Goal: Transaction & Acquisition: Purchase product/service

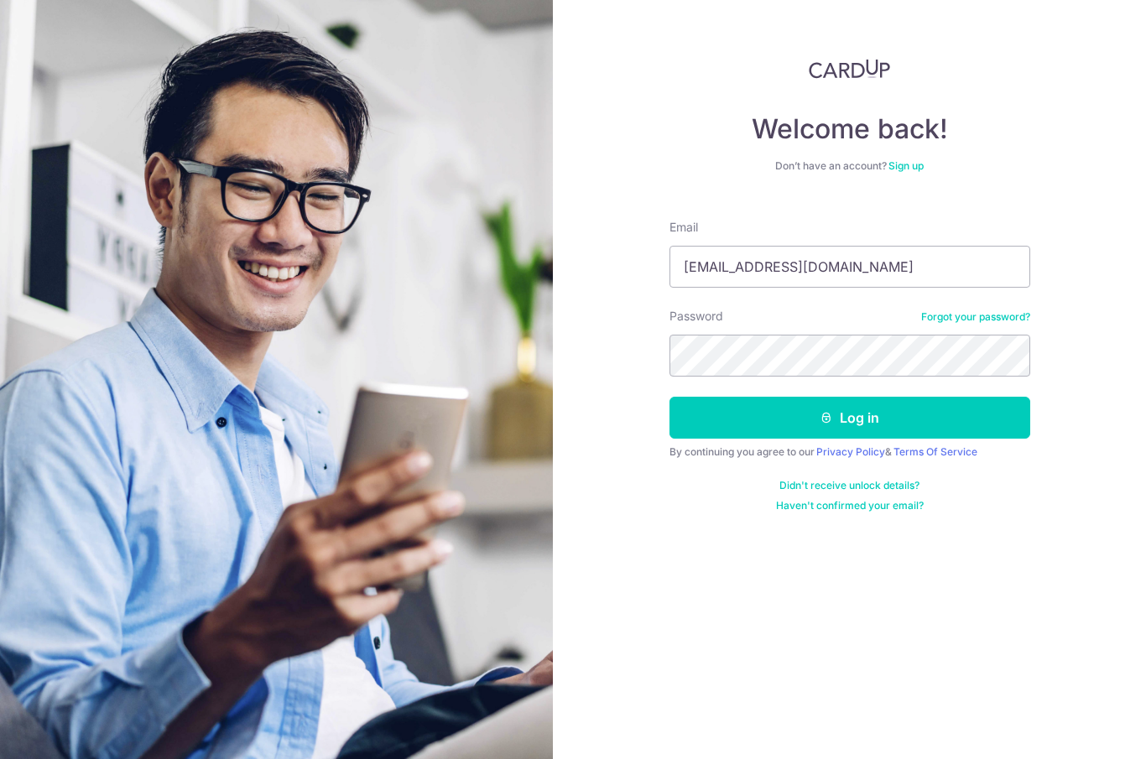
type input "wyvern5002@hotmail.com"
click at [849, 418] on button "Log in" at bounding box center [850, 418] width 361 height 42
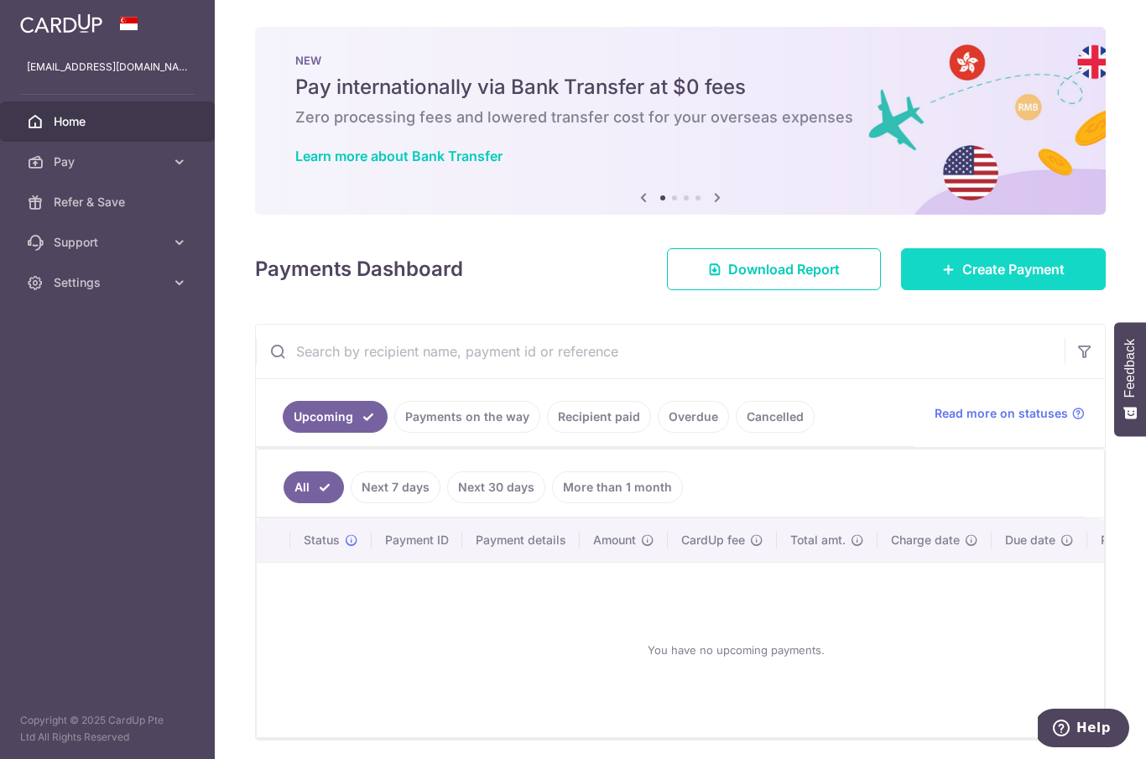
click at [966, 349] on div at bounding box center [579, 383] width 1158 height 767
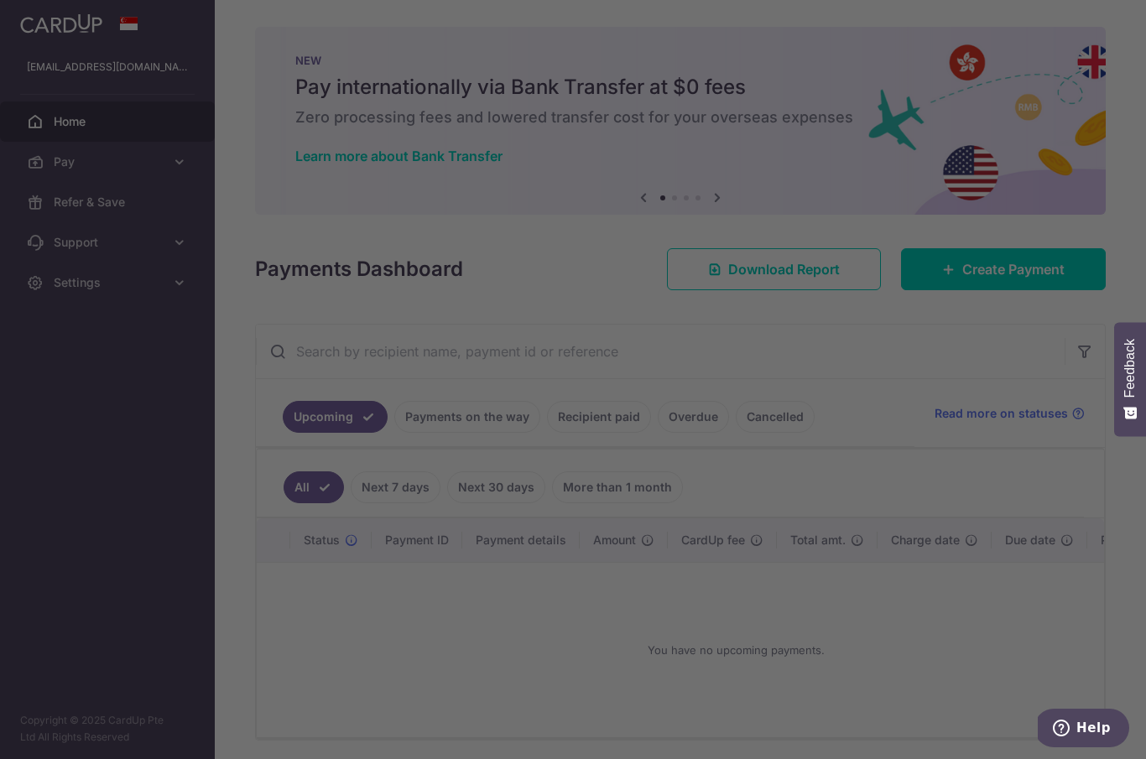
click at [835, 435] on div at bounding box center [579, 383] width 1158 height 767
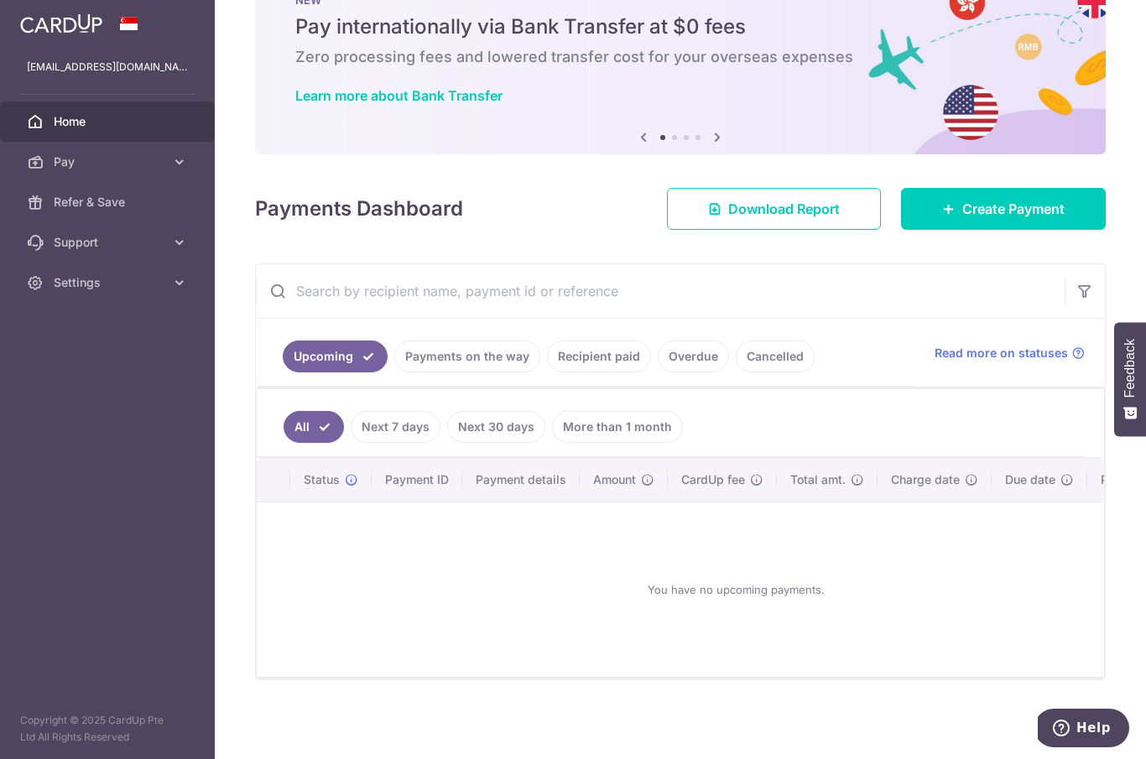
scroll to position [76, 0]
click at [962, 230] on link "Create Payment" at bounding box center [1003, 209] width 205 height 42
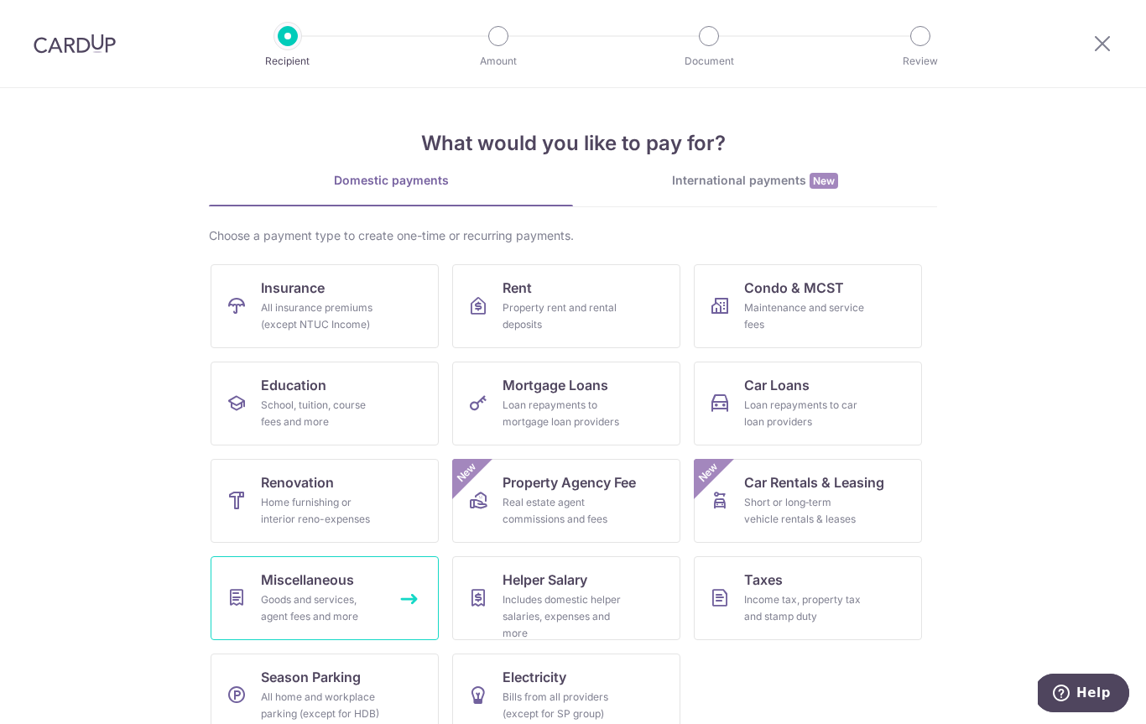
click at [373, 592] on div "Goods and services, agent fees and more" at bounding box center [321, 609] width 121 height 34
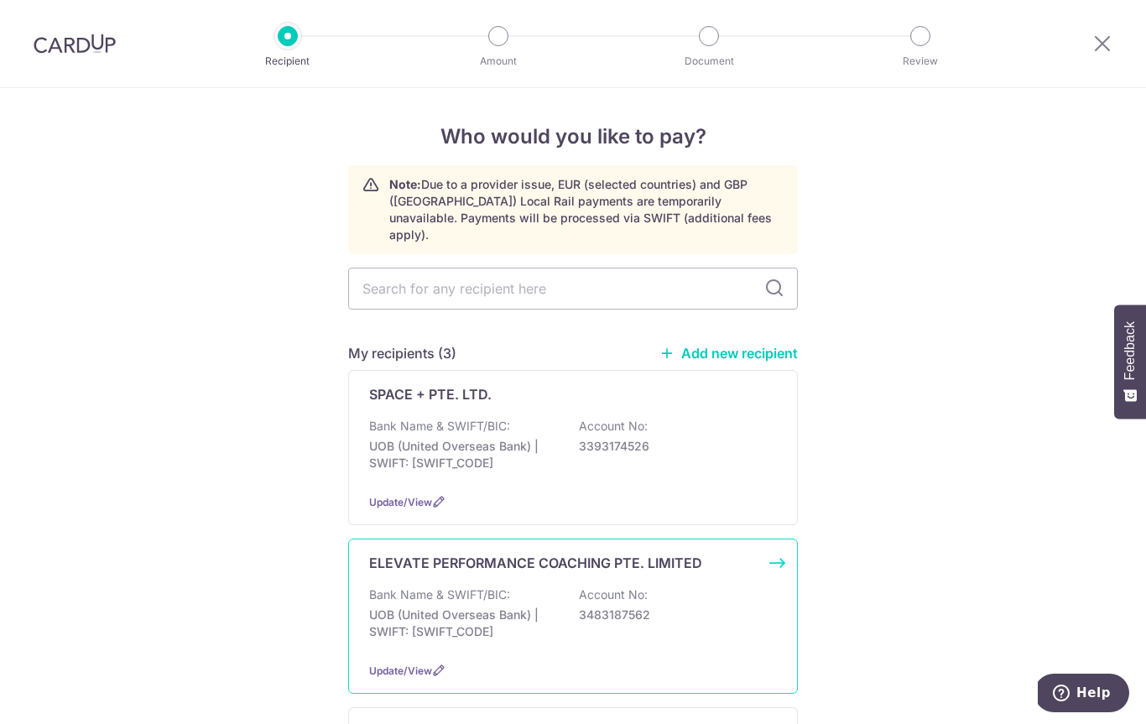
click at [590, 568] on div "ELEVATE PERFORMANCE COACHING PTE. LIMITED Bank Name & SWIFT/BIC: UOB (United Ov…" at bounding box center [573, 616] width 450 height 155
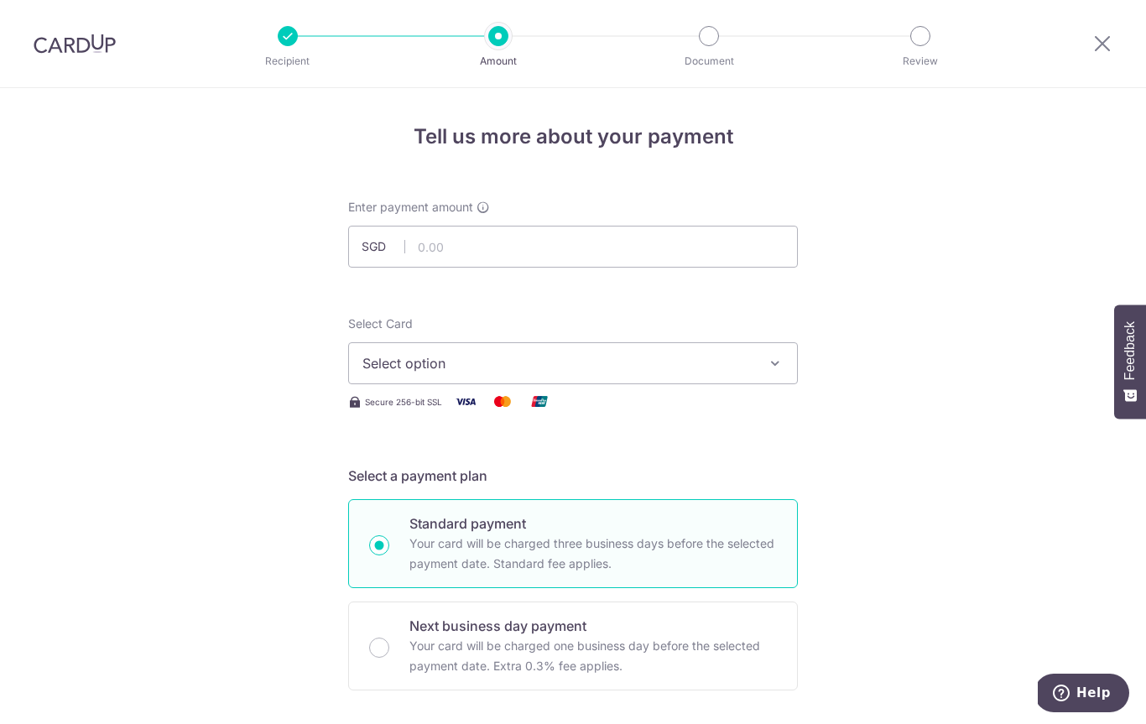
click at [619, 133] on h4 "Tell us more about your payment" at bounding box center [573, 137] width 450 height 30
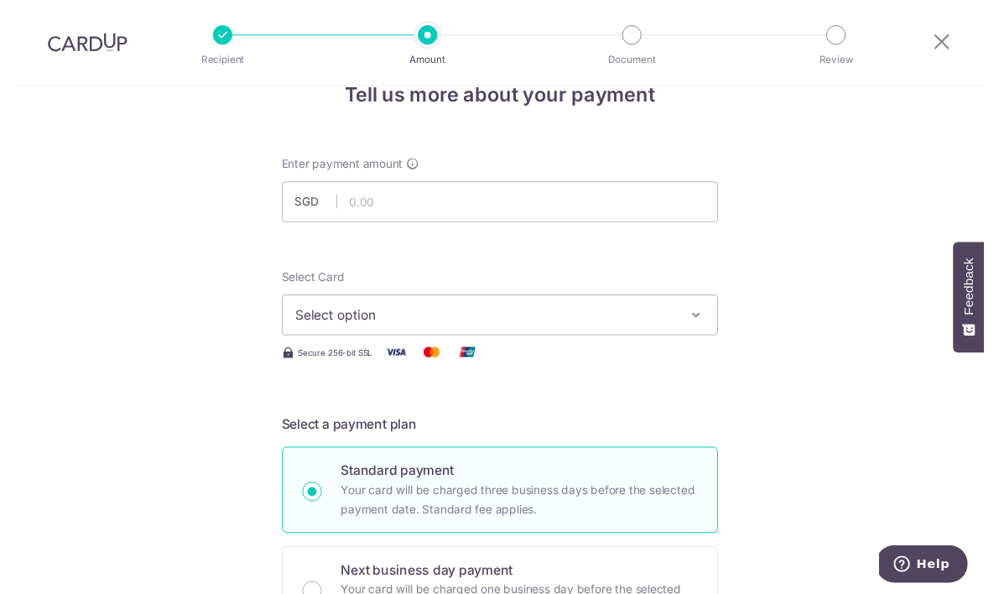
scroll to position [18, 0]
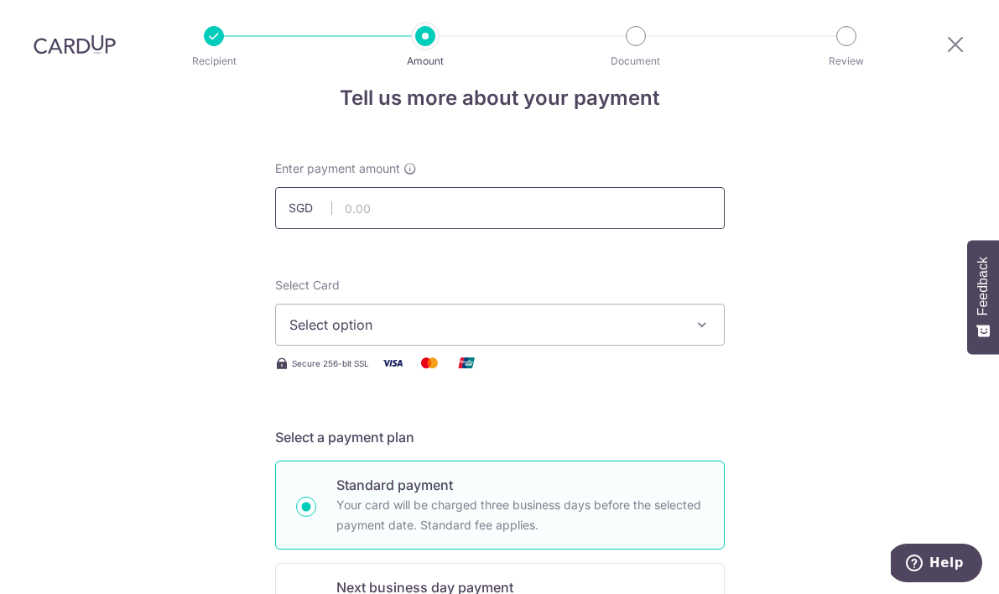
click at [634, 201] on input "text" at bounding box center [500, 208] width 450 height 42
click at [698, 316] on icon "button" at bounding box center [702, 324] width 17 height 17
type input "295.00"
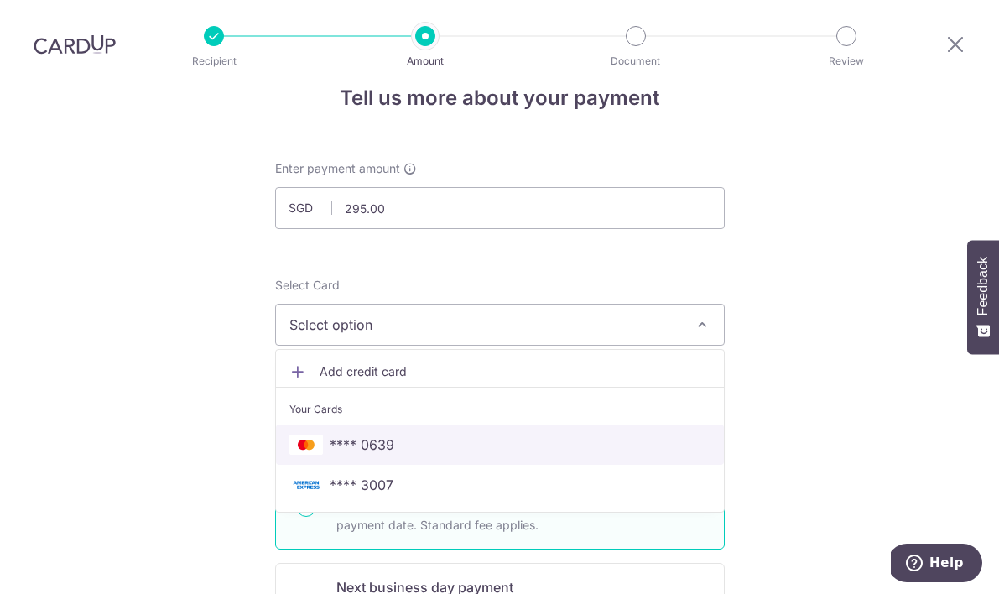
click at [386, 436] on span "**** 0639" at bounding box center [362, 445] width 65 height 20
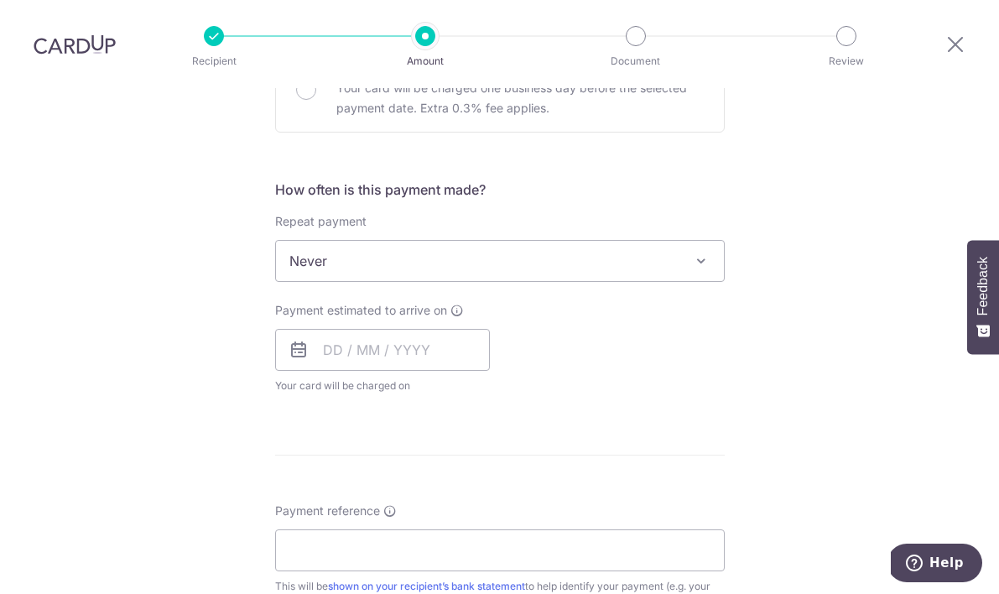
scroll to position [560, 0]
click at [447, 254] on span "Never" at bounding box center [500, 259] width 448 height 40
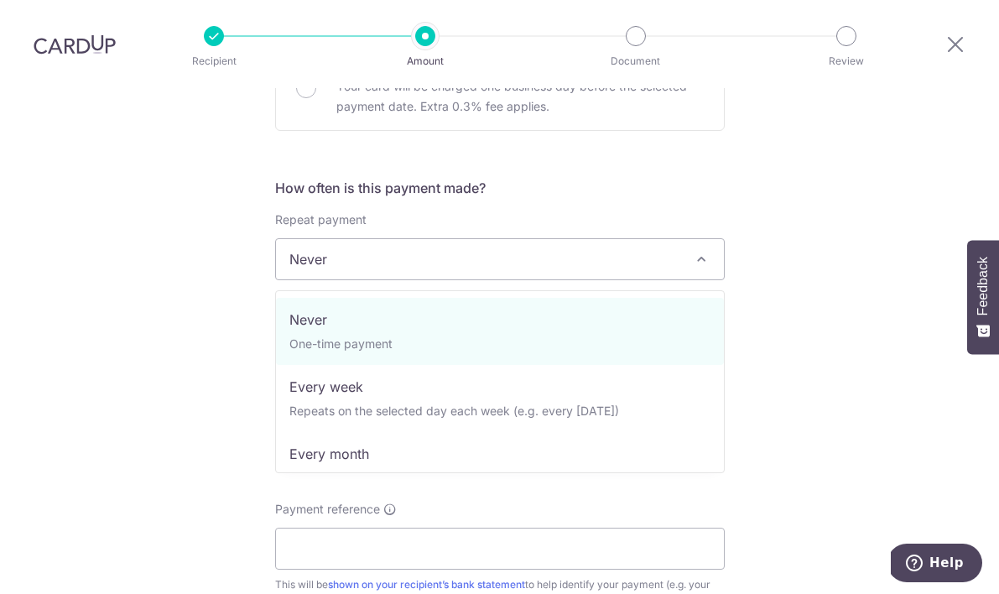
click at [201, 422] on div "Tell us more about your payment Enter payment amount SGD 295.00 295.00 Select C…" at bounding box center [499, 287] width 999 height 1518
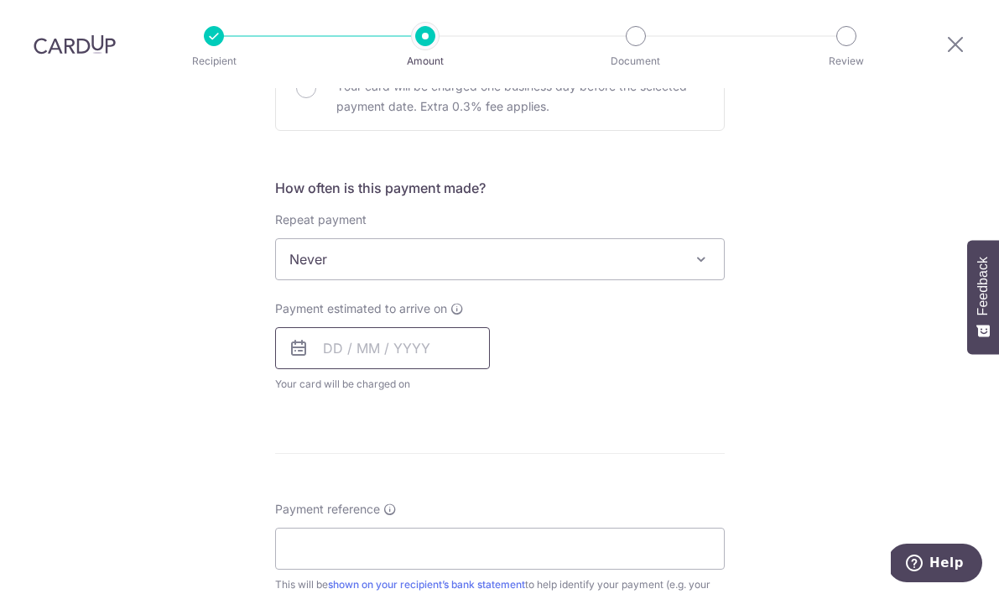
click at [426, 328] on input "text" at bounding box center [382, 348] width 215 height 42
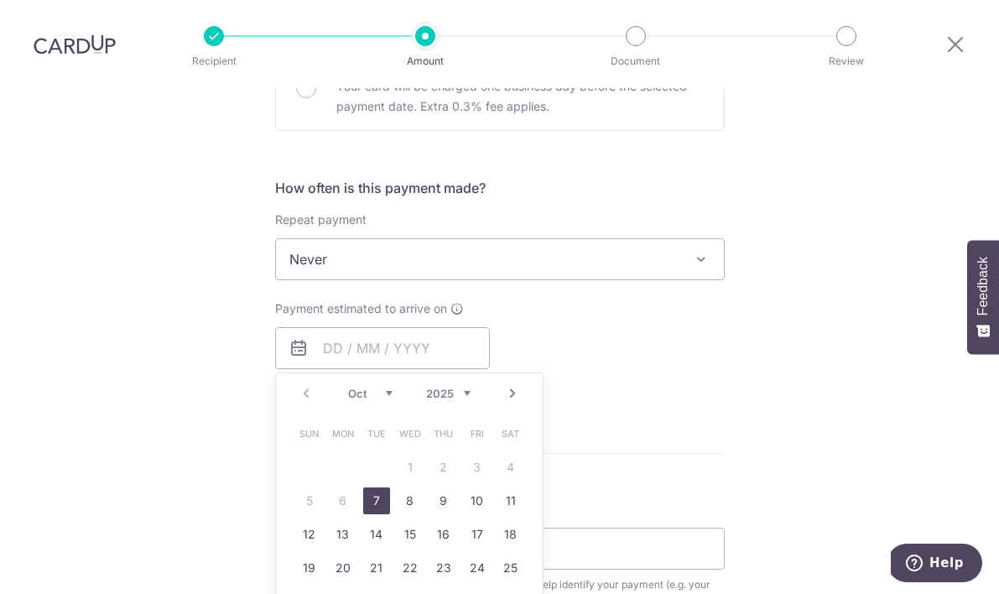
click at [376, 488] on link "7" at bounding box center [376, 501] width 27 height 27
type input "[DATE]"
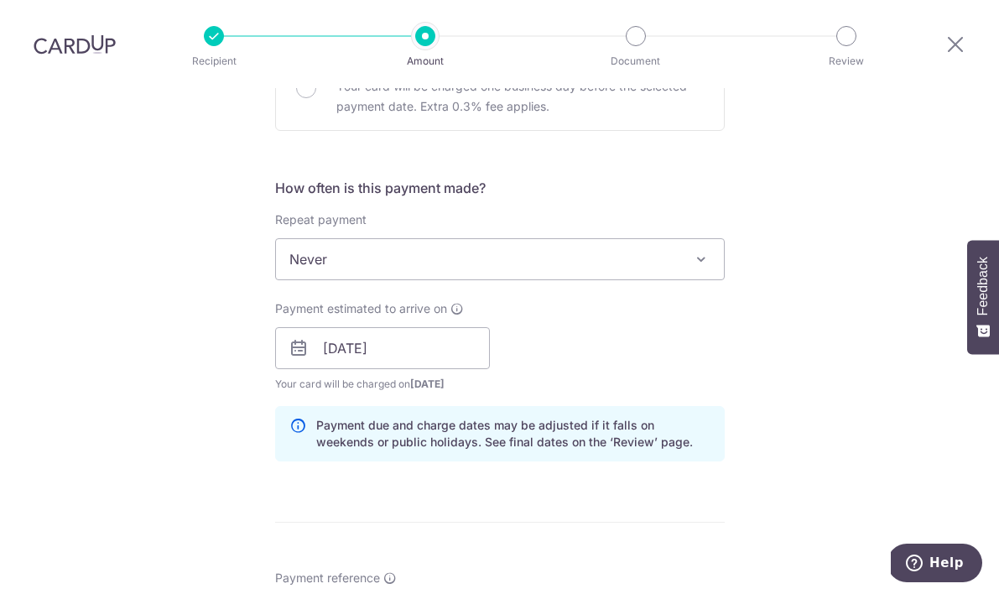
click at [672, 388] on div "How often is this payment made? Repeat payment Never Every week Every month Eve…" at bounding box center [500, 326] width 450 height 297
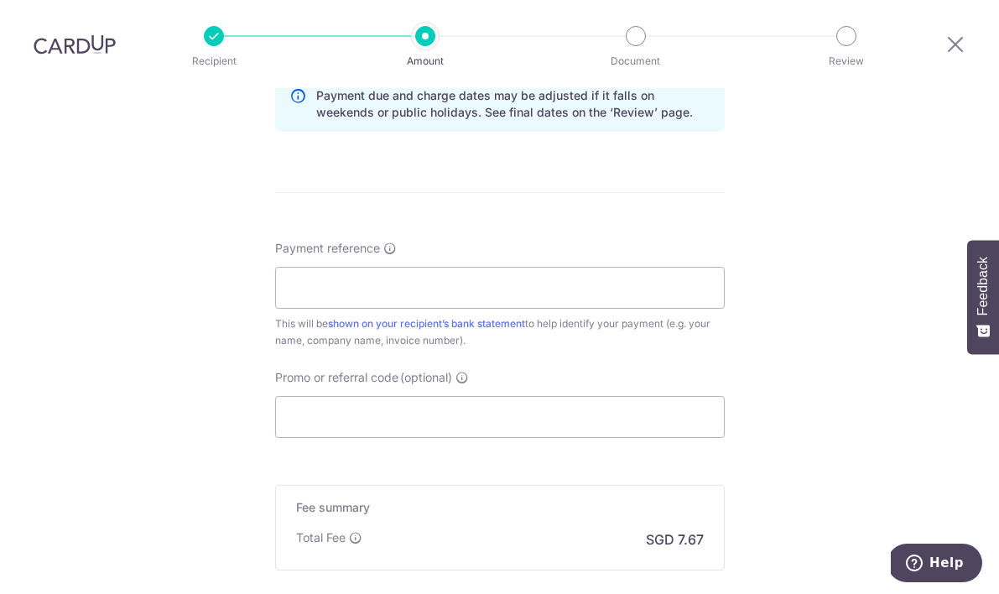
scroll to position [906, 0]
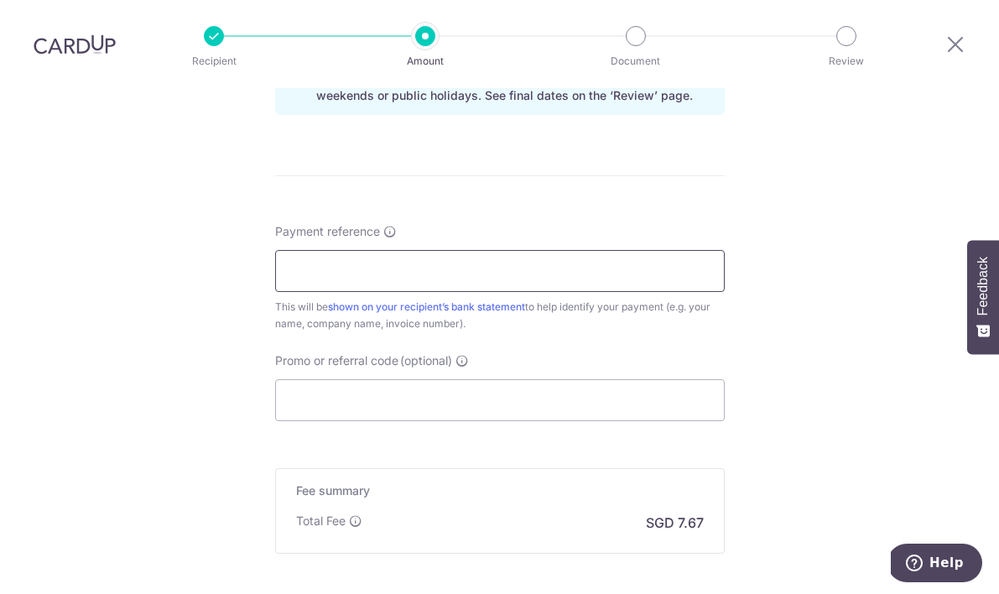
click at [644, 279] on input "Payment reference" at bounding box center [500, 271] width 450 height 42
click at [535, 279] on input "Payment reference" at bounding box center [500, 271] width 450 height 42
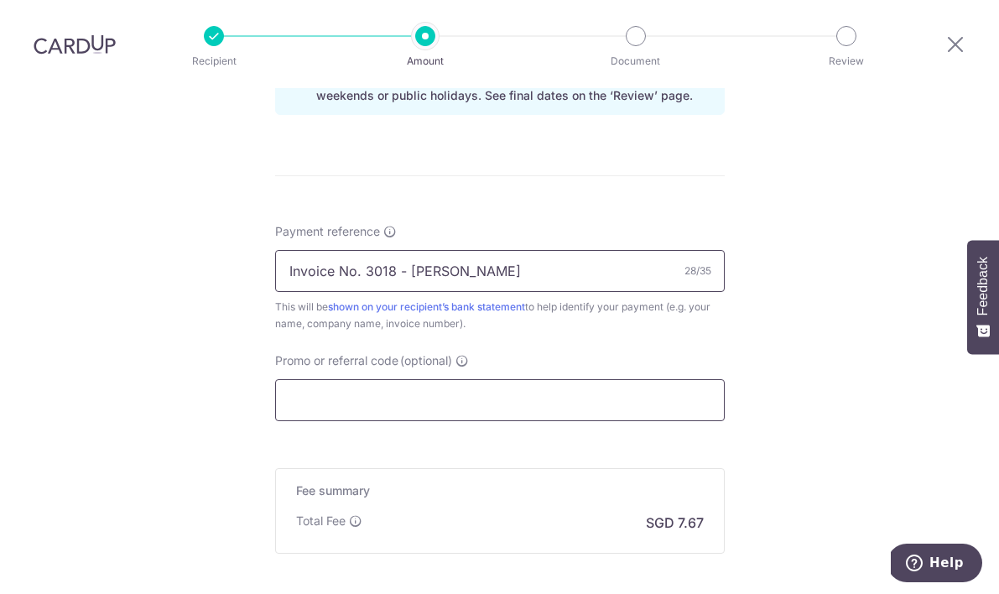
type input "Invoice No. 3018 - Jason Lim"
click at [633, 392] on input "Promo or referral code (optional)" at bounding box center [500, 400] width 450 height 42
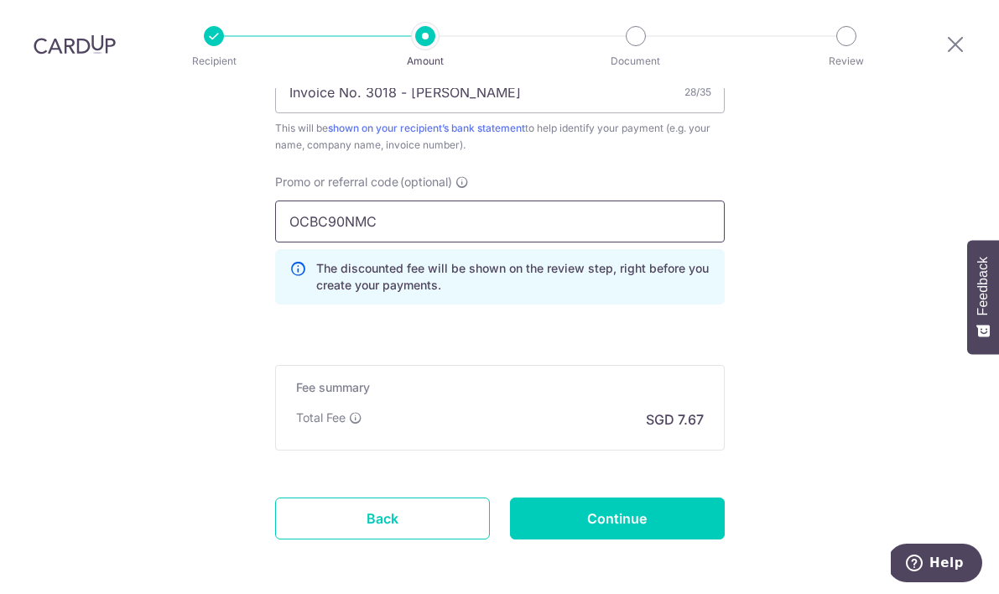
scroll to position [1084, 0]
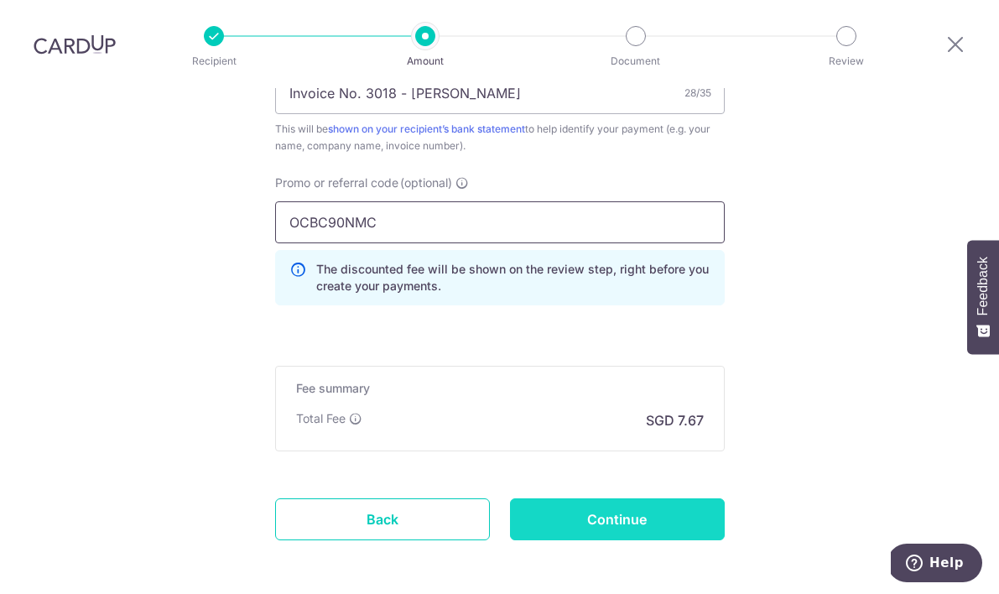
type input "OCBC90NMC"
click at [678, 509] on input "Continue" at bounding box center [617, 519] width 215 height 42
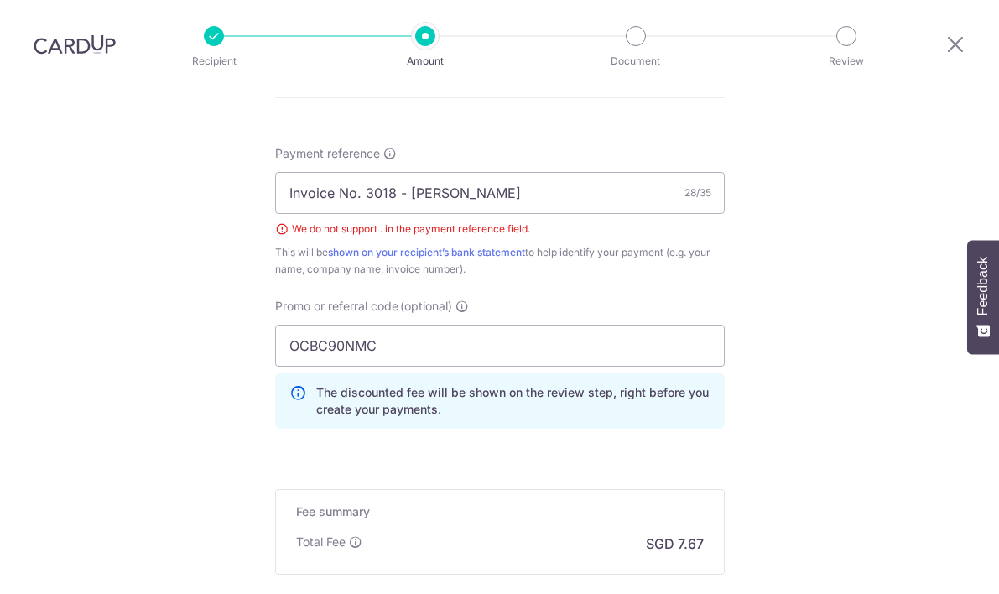
scroll to position [905, 0]
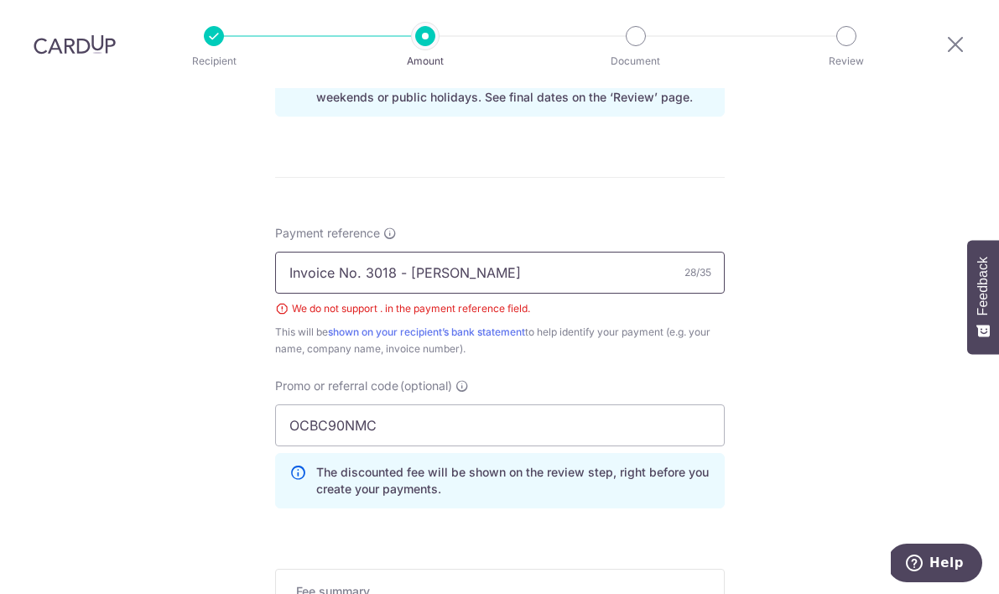
click at [364, 252] on input "Invoice No. 3018 - [PERSON_NAME]" at bounding box center [500, 273] width 450 height 42
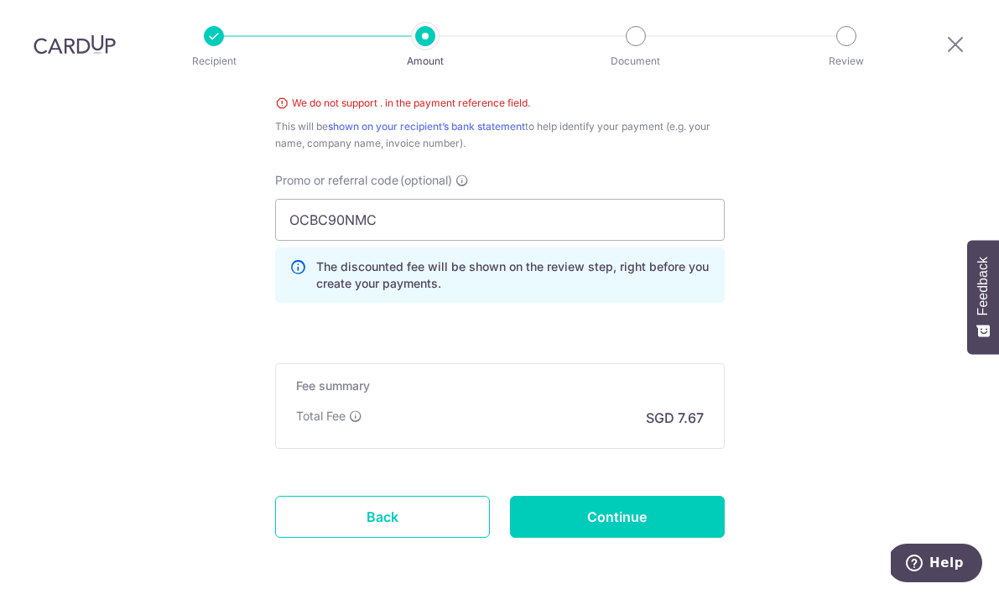
scroll to position [1108, 0]
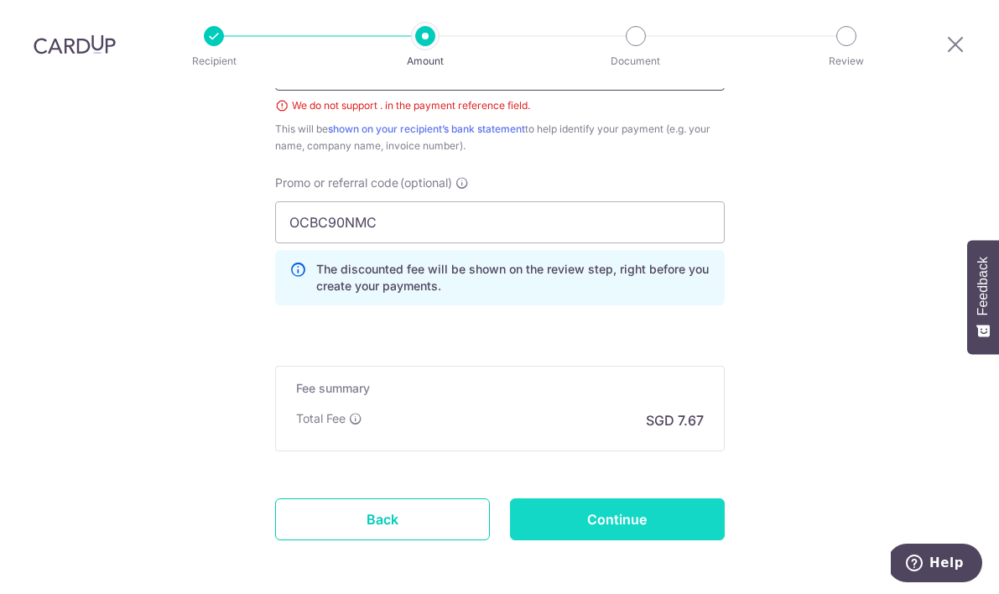
type input "Invoice No 3018 - Jason Lim"
click at [676, 498] on input "Continue" at bounding box center [617, 519] width 215 height 42
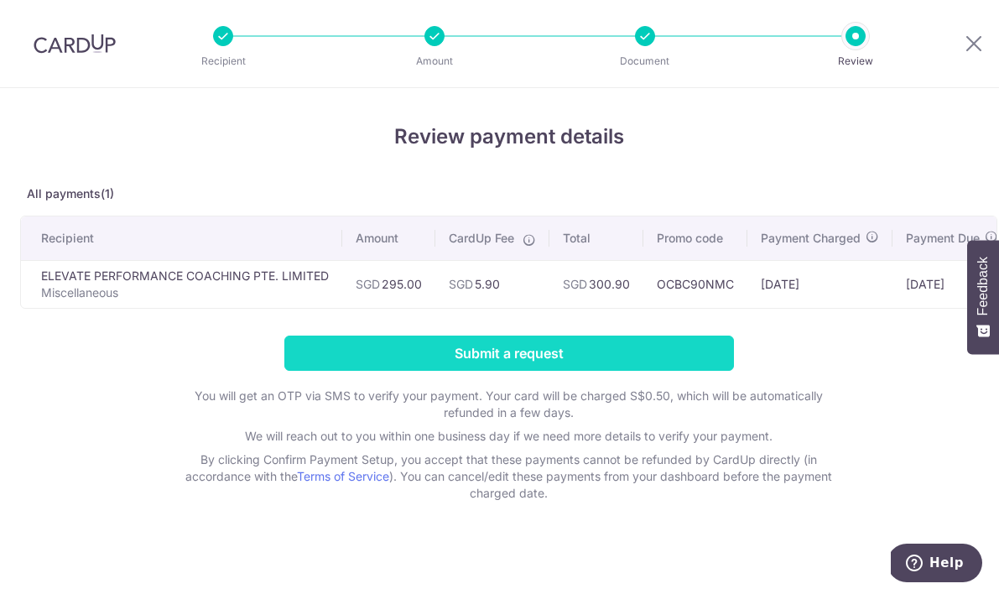
click at [566, 355] on input "Submit a request" at bounding box center [509, 353] width 450 height 35
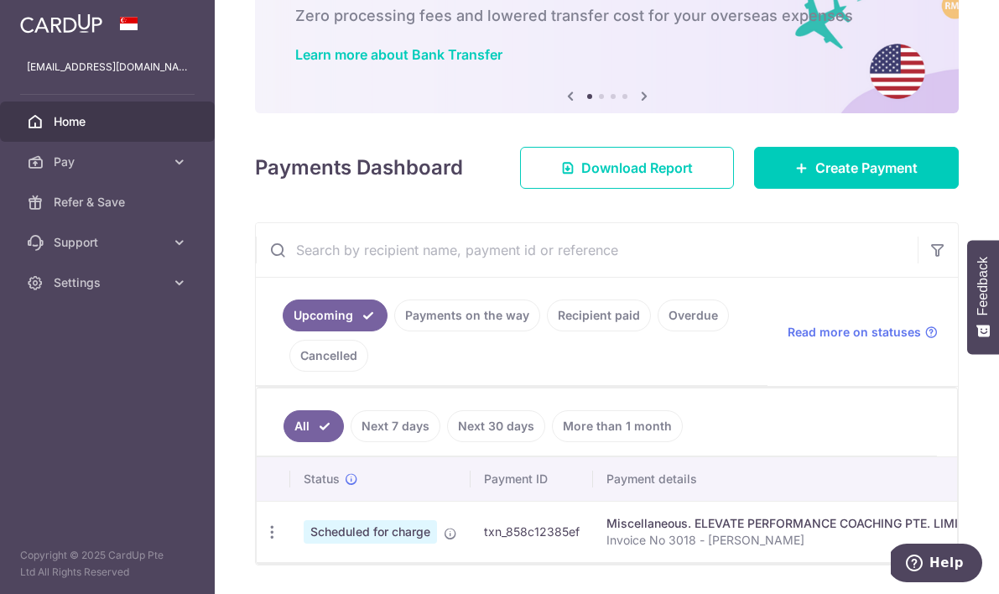
scroll to position [101, 0]
